Goal: Transaction & Acquisition: Purchase product/service

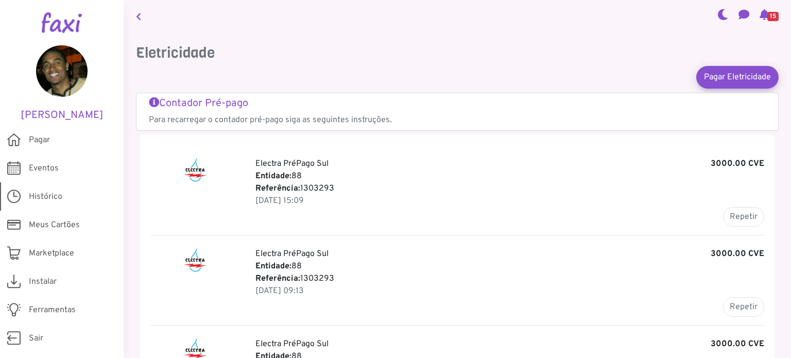
click at [35, 199] on span "Histórico" at bounding box center [45, 196] width 33 height 12
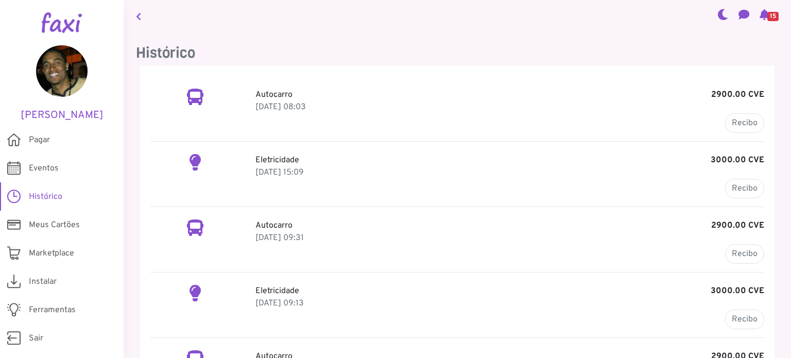
click at [304, 91] on p "Autocarro 2900.00 CVE" at bounding box center [509, 95] width 509 height 12
click at [746, 122] on link "Recibo" at bounding box center [744, 123] width 39 height 20
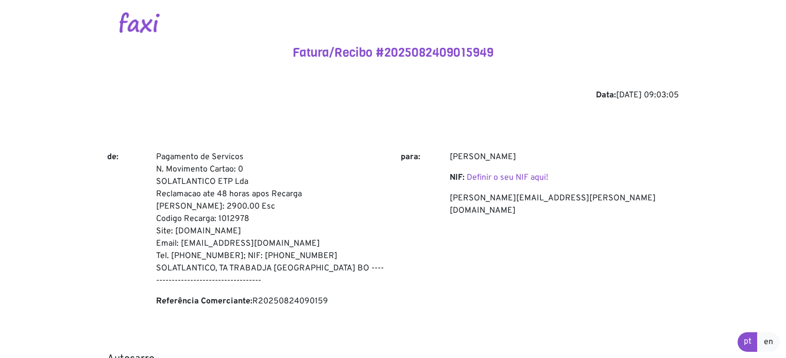
click at [128, 20] on img at bounding box center [139, 22] width 40 height 21
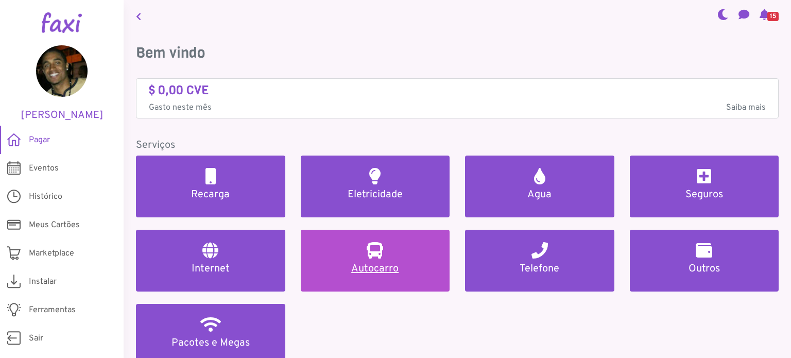
click at [379, 263] on h5 "Autocarro" at bounding box center [375, 269] width 125 height 12
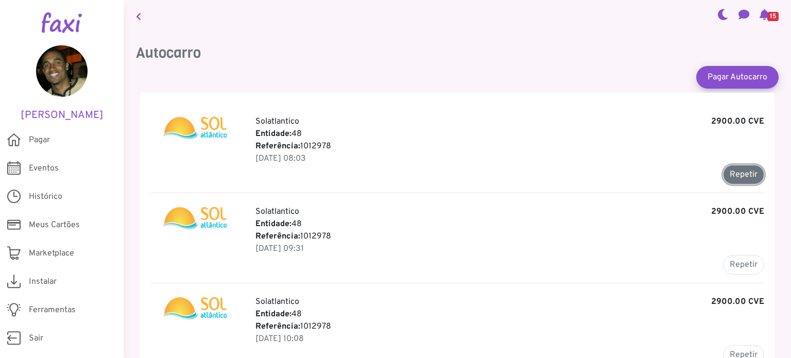
click at [742, 170] on button "Repetir" at bounding box center [743, 175] width 41 height 20
type input "*******"
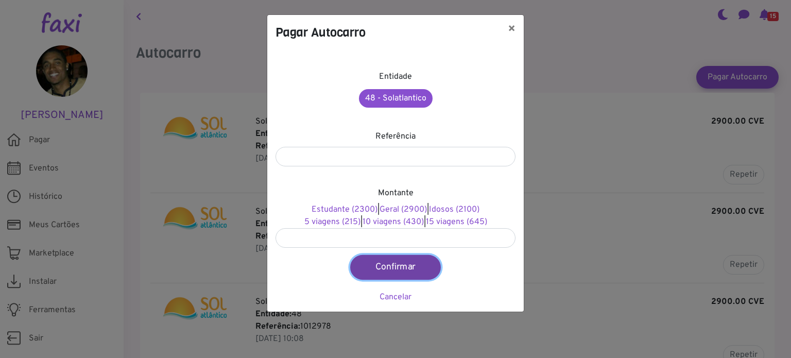
click at [400, 264] on button "Confirmar" at bounding box center [395, 267] width 91 height 25
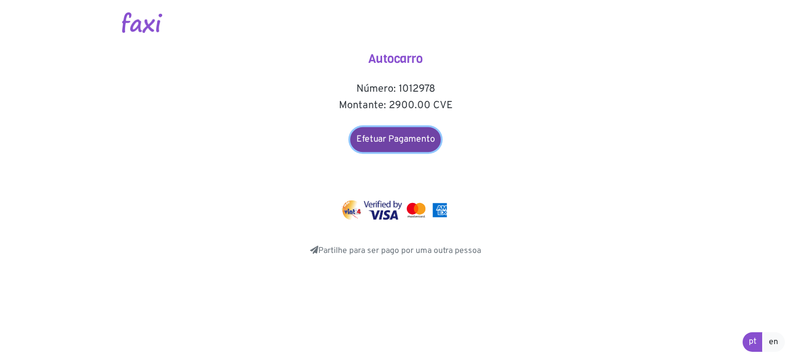
click at [377, 142] on link "Efetuar Pagamento" at bounding box center [395, 139] width 91 height 25
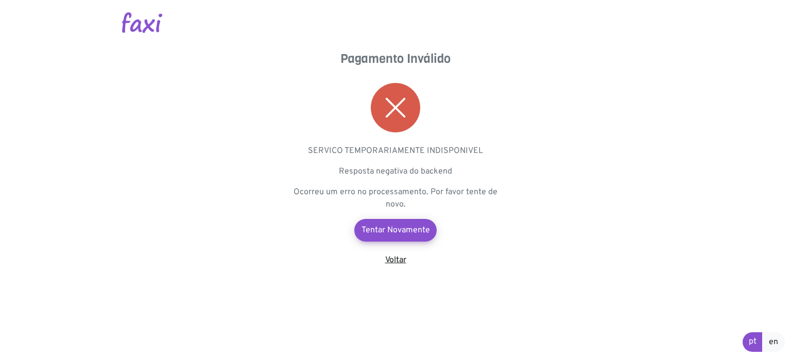
click at [404, 261] on link "Voltar" at bounding box center [395, 260] width 21 height 10
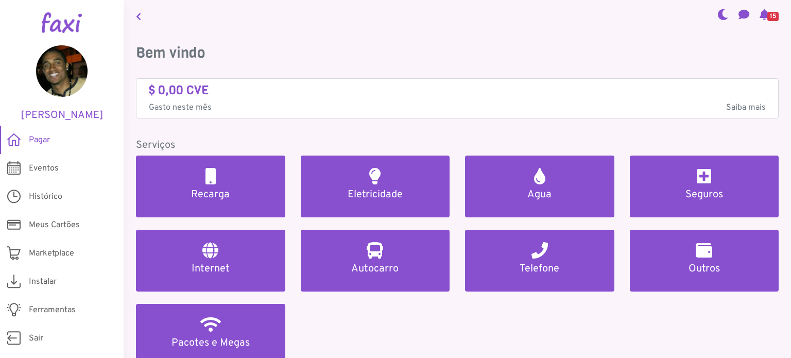
click at [54, 30] on img at bounding box center [62, 22] width 40 height 21
